Goal: Transaction & Acquisition: Purchase product/service

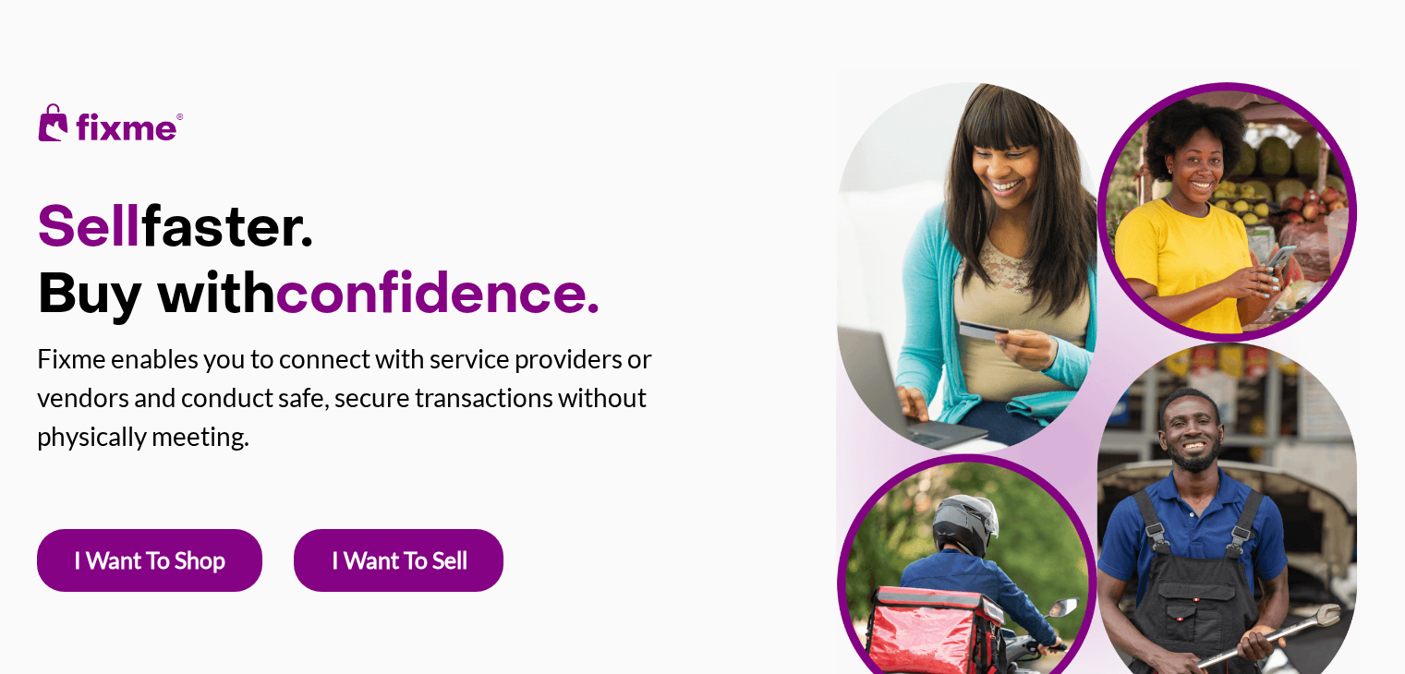
click at [188, 562] on link "I Want To Shop" at bounding box center [149, 560] width 225 height 63
click at [216, 547] on link "I Want To Shop" at bounding box center [149, 560] width 225 height 63
